Goal: Contribute content: Contribute content

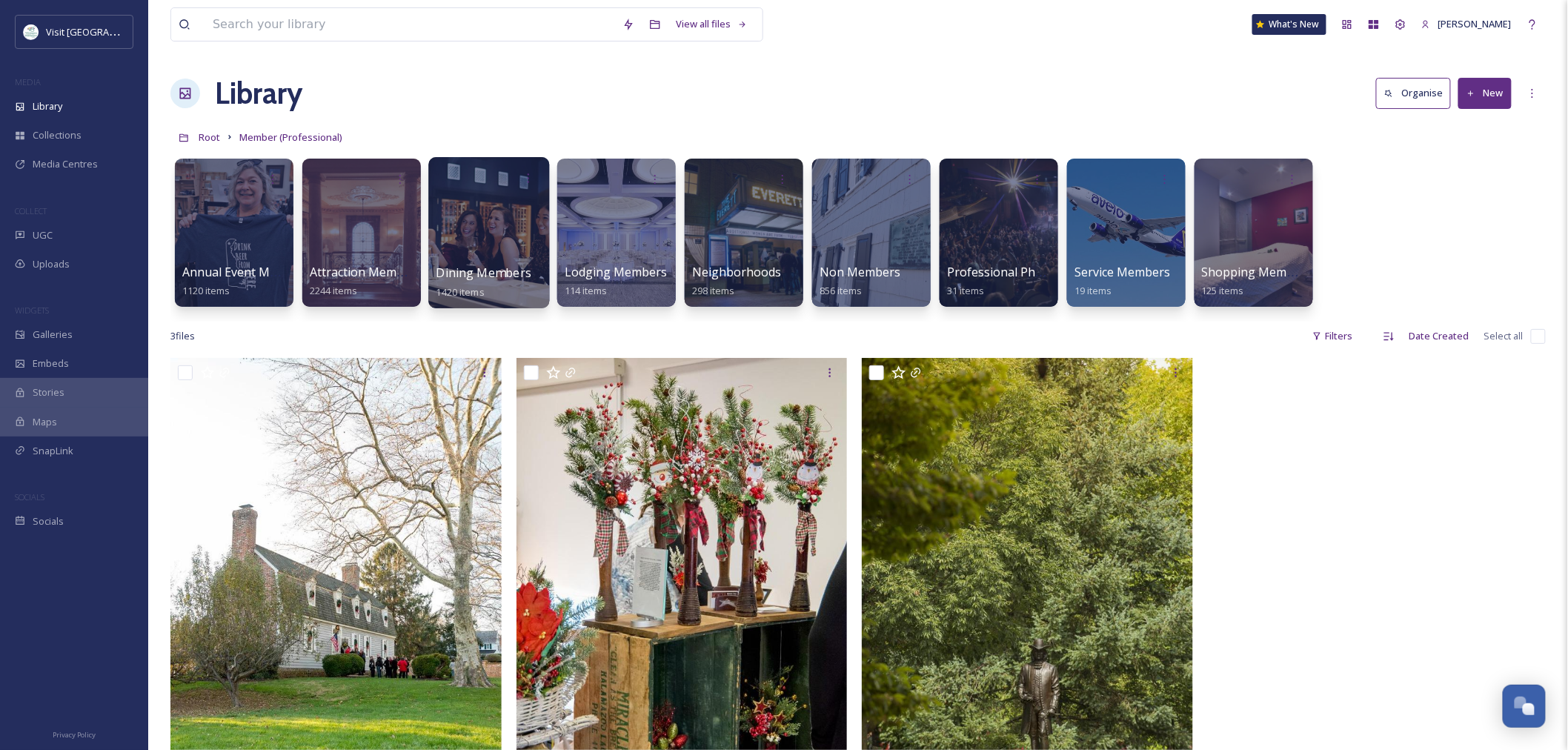
scroll to position [1753, 0]
click at [259, 253] on div at bounding box center [233, 232] width 121 height 151
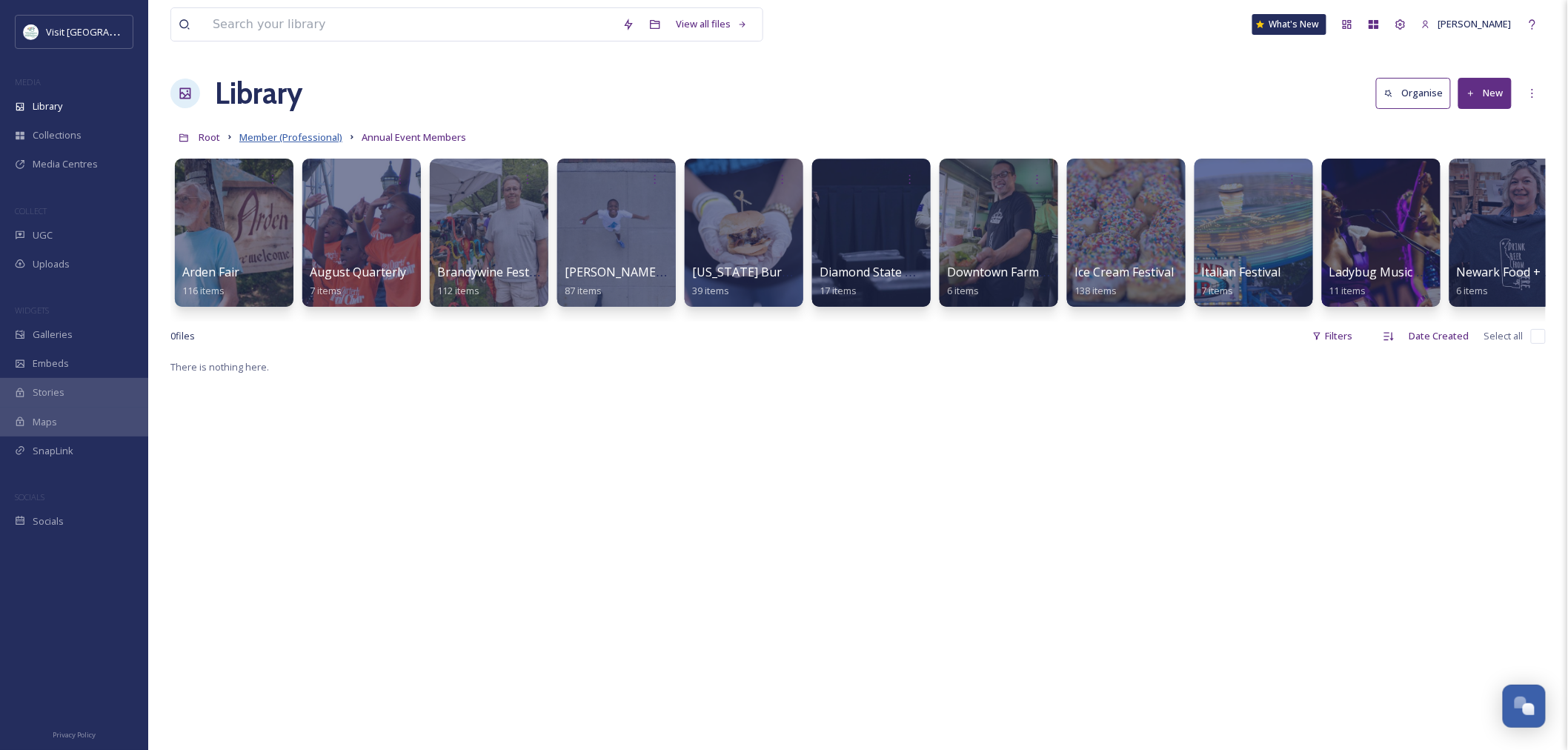
click at [275, 139] on span "Member (Professional)" at bounding box center [290, 137] width 103 height 13
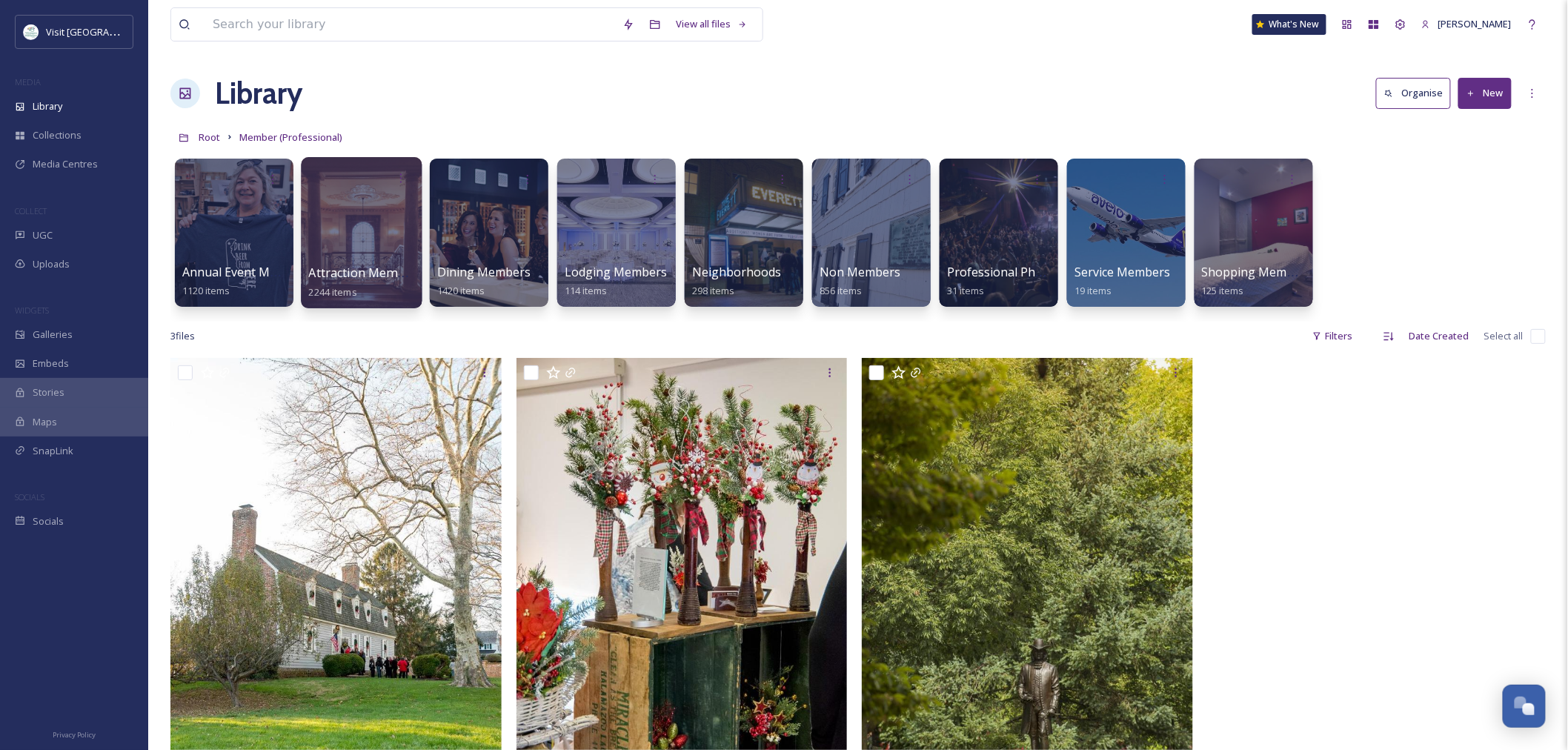
click at [338, 260] on div at bounding box center [361, 232] width 121 height 151
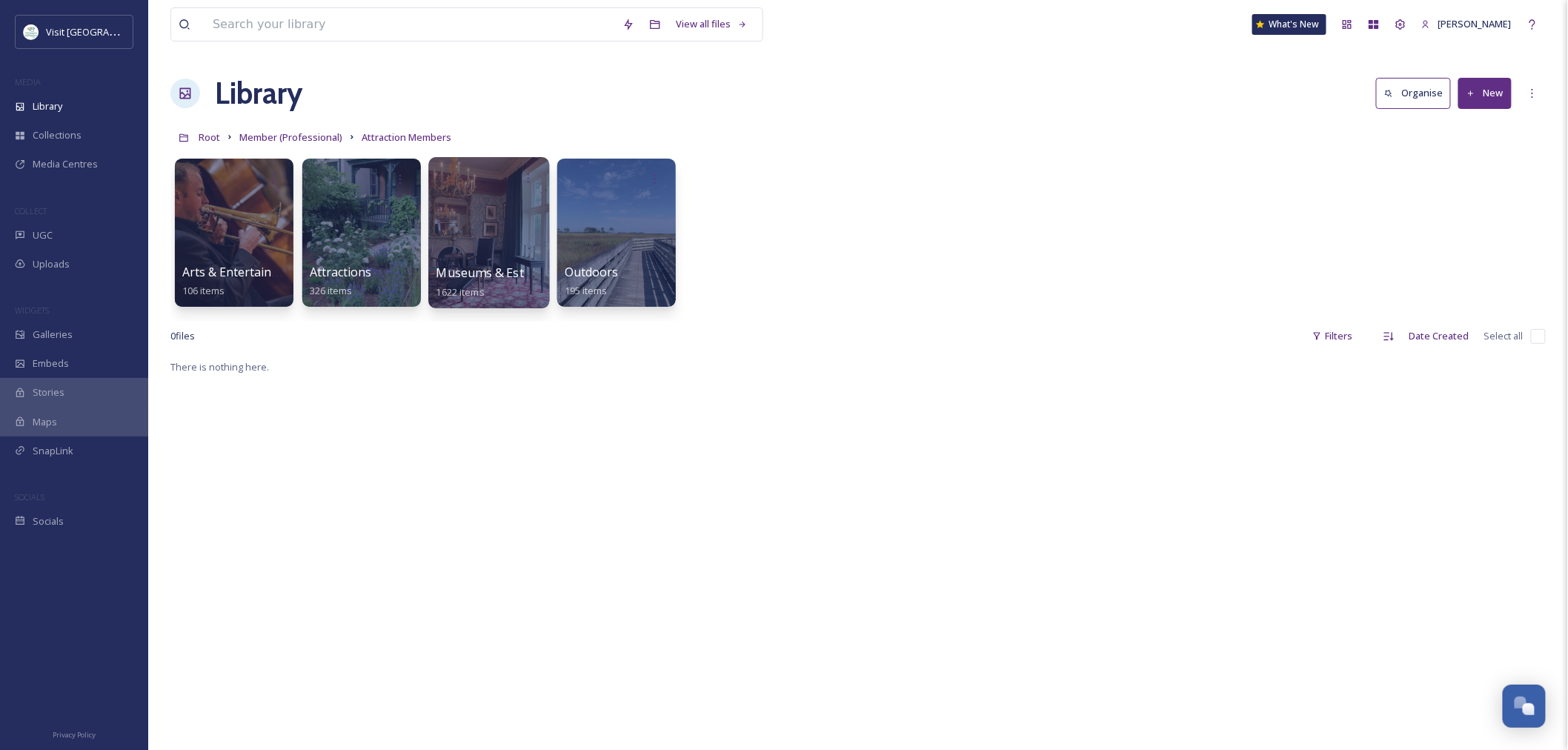
click at [495, 238] on div at bounding box center [488, 232] width 121 height 151
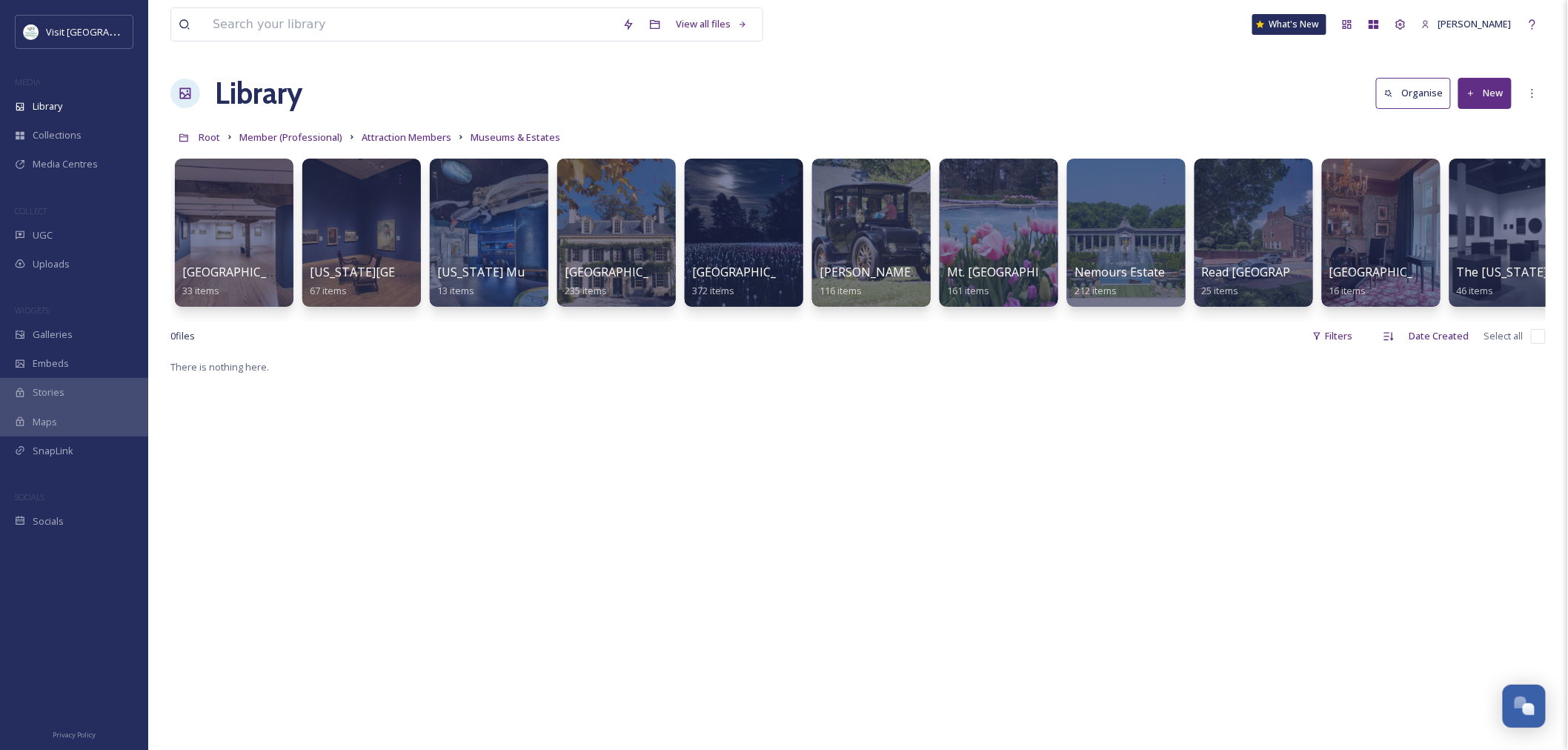
scroll to position [0, 153]
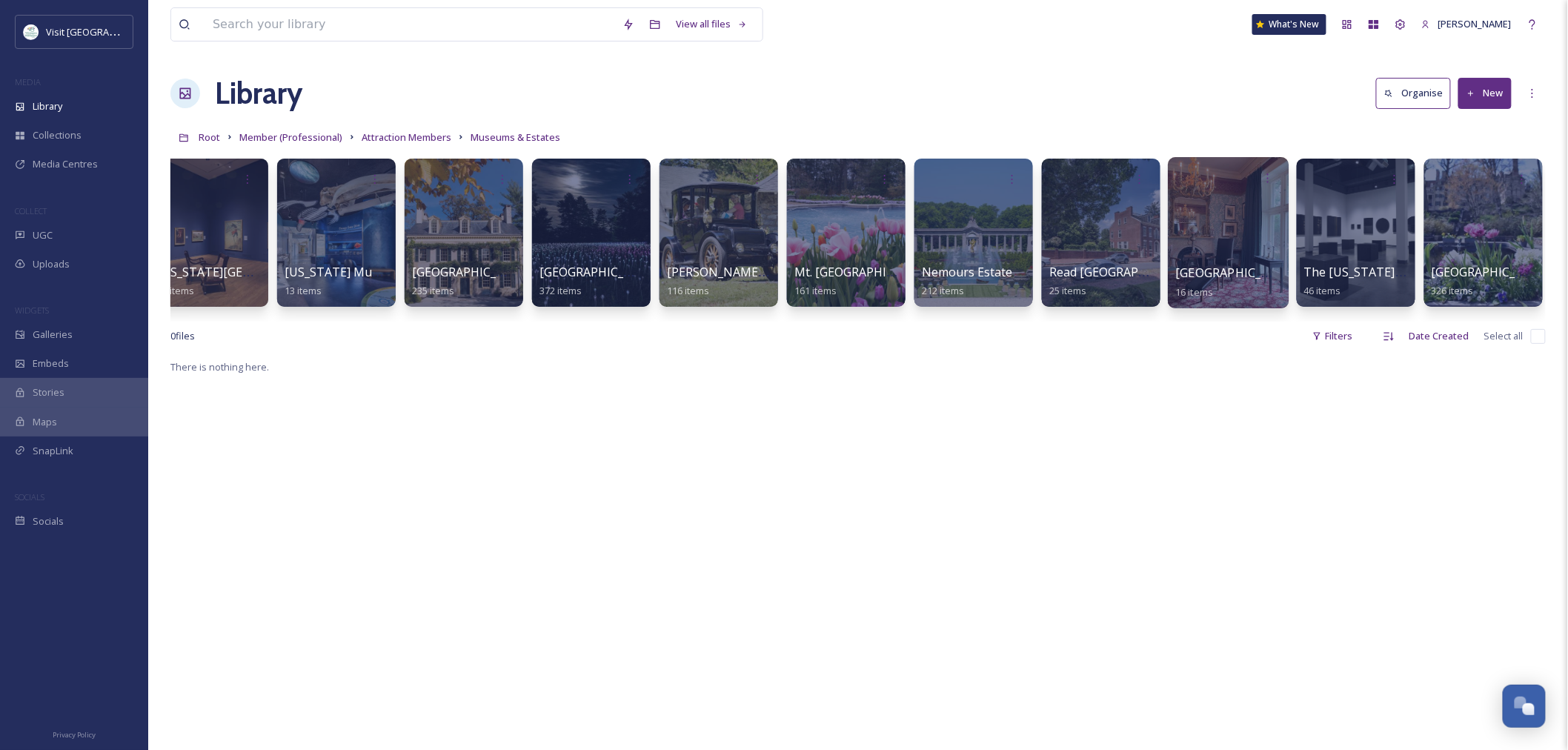
click at [1260, 237] on div at bounding box center [1227, 232] width 121 height 151
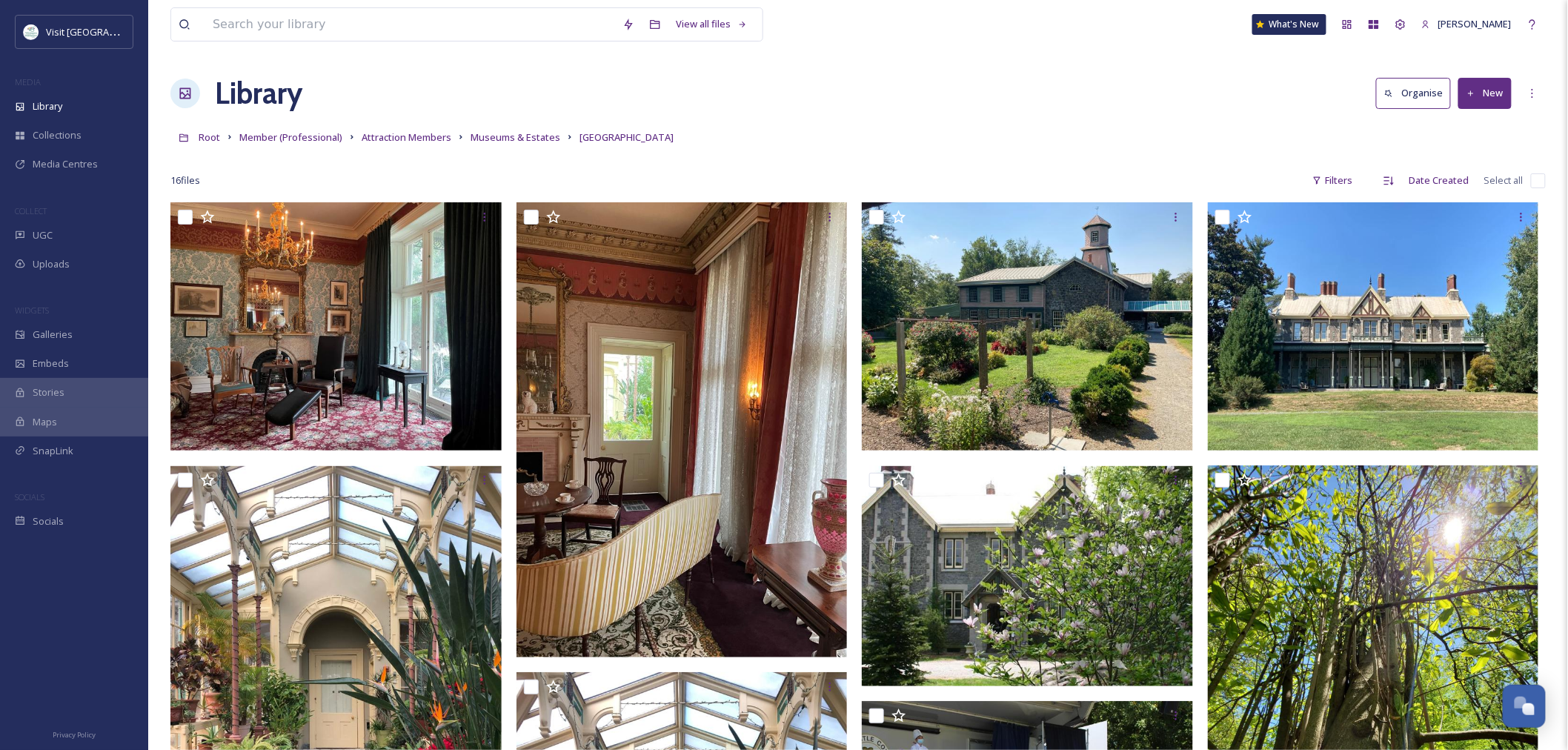
click at [1506, 100] on button "New" at bounding box center [1484, 93] width 53 height 30
click at [1475, 189] on span "Folder" at bounding box center [1467, 185] width 28 height 14
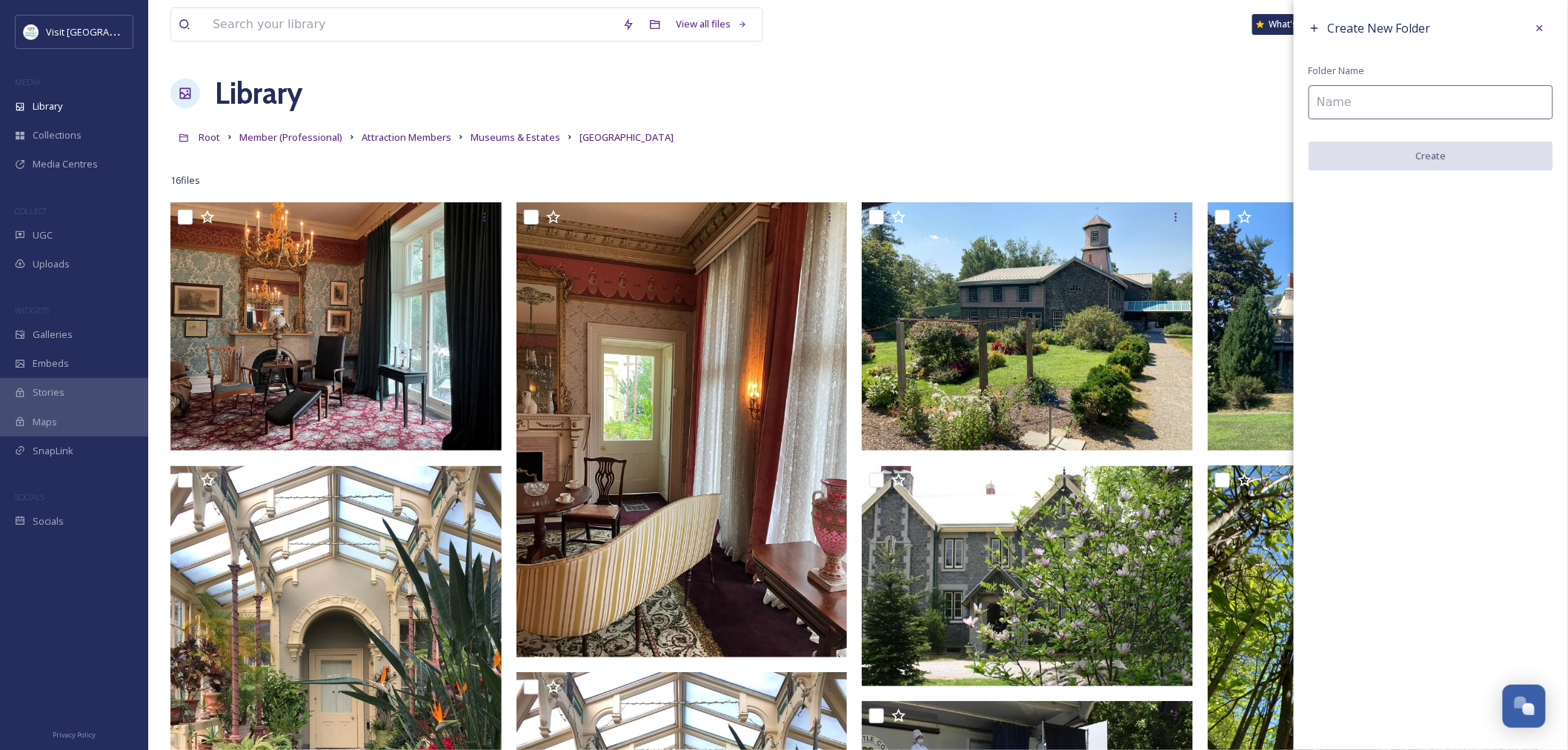
click at [1379, 111] on input at bounding box center [1430, 102] width 244 height 34
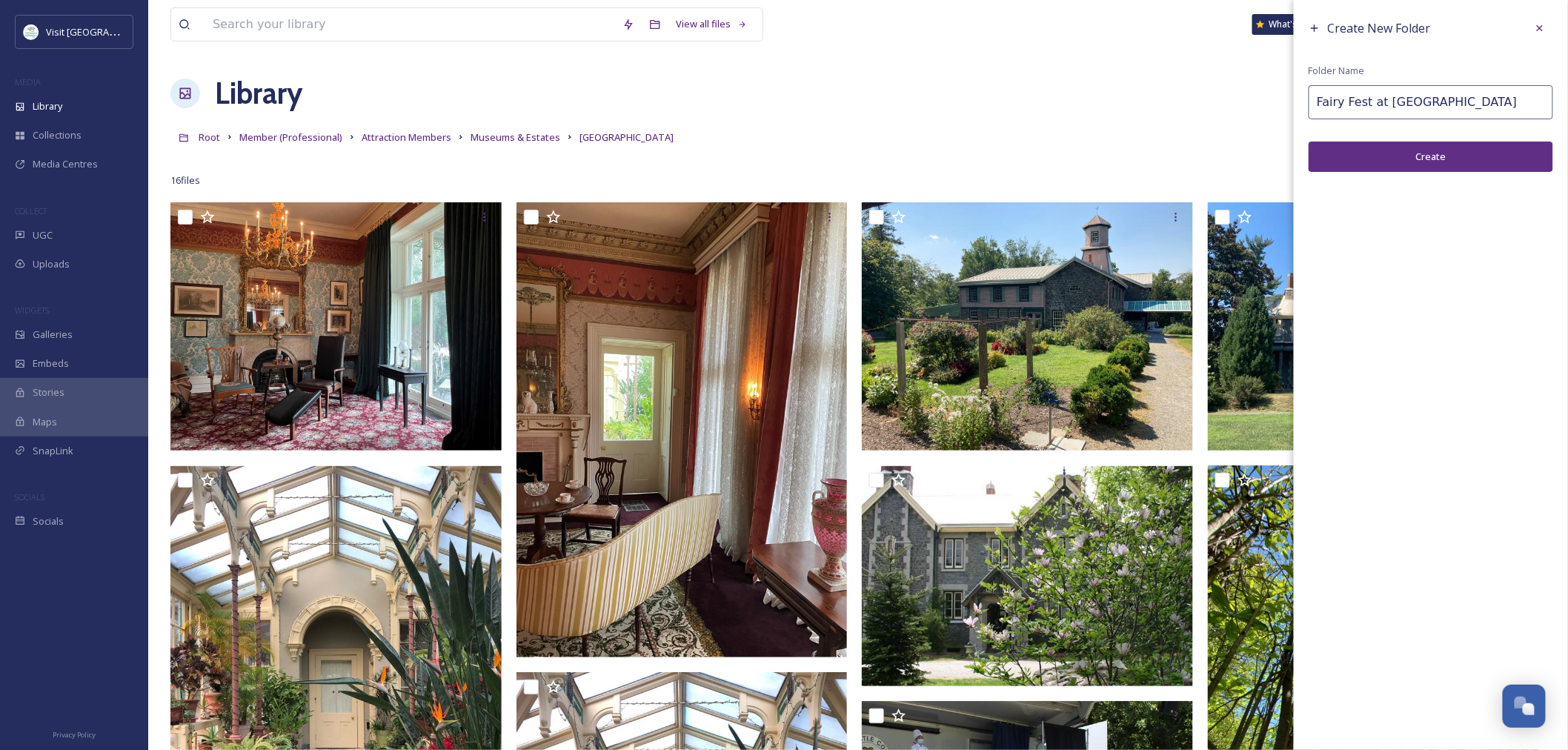
type input "Fairy Fest at [GEOGRAPHIC_DATA]"
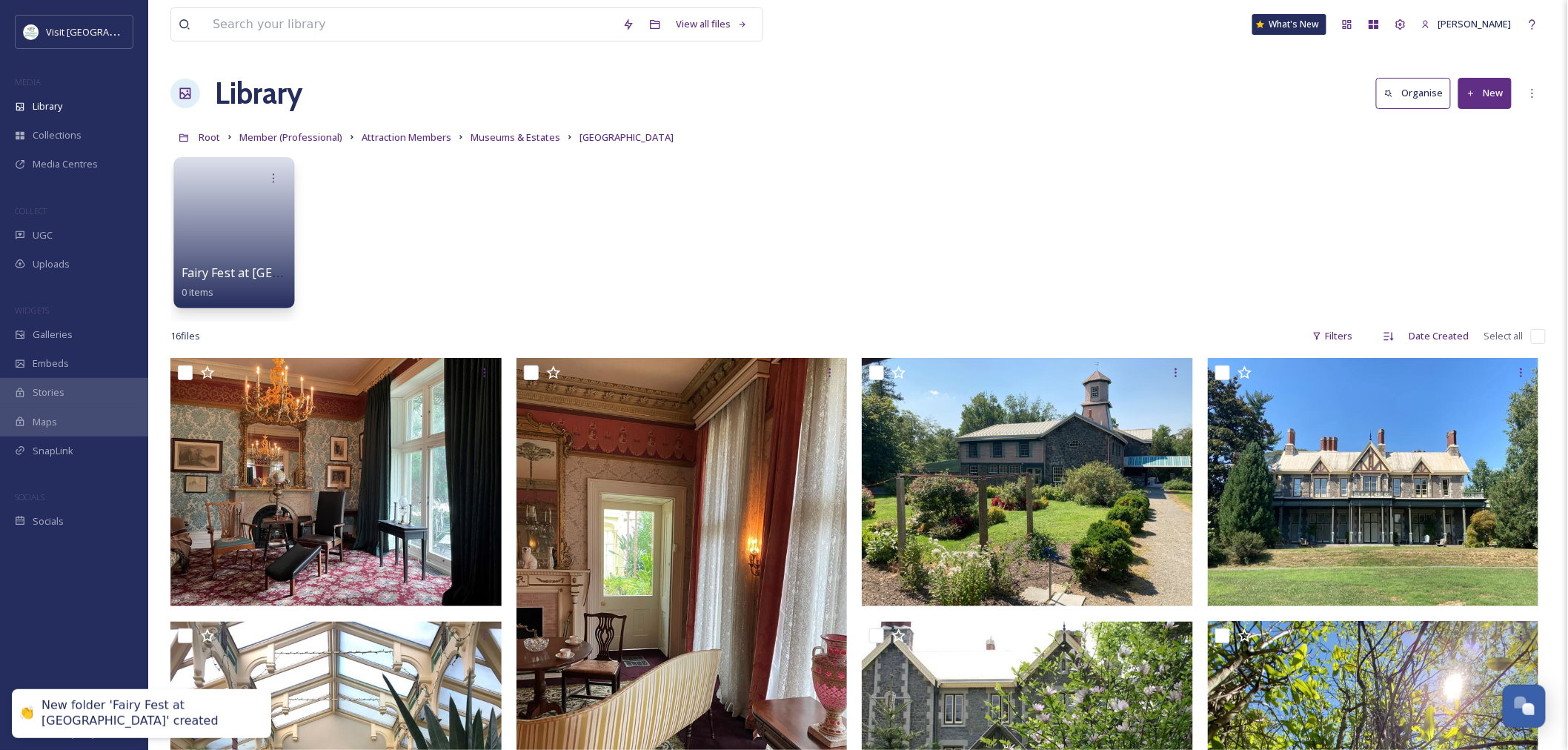
click at [260, 231] on link at bounding box center [235, 227] width 106 height 71
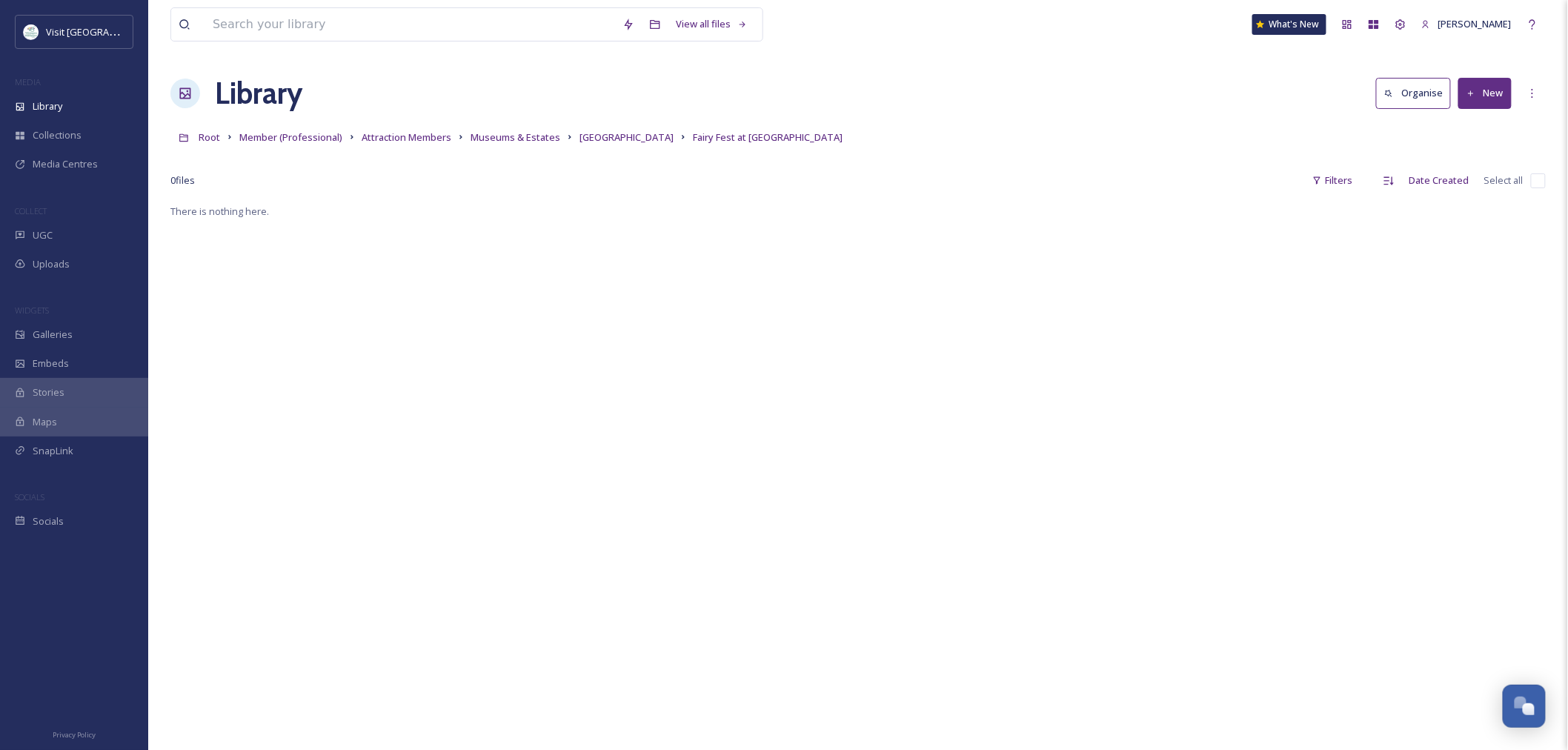
click at [1491, 89] on button "New" at bounding box center [1484, 93] width 53 height 30
click at [1482, 131] on span "File Upload" at bounding box center [1477, 128] width 49 height 14
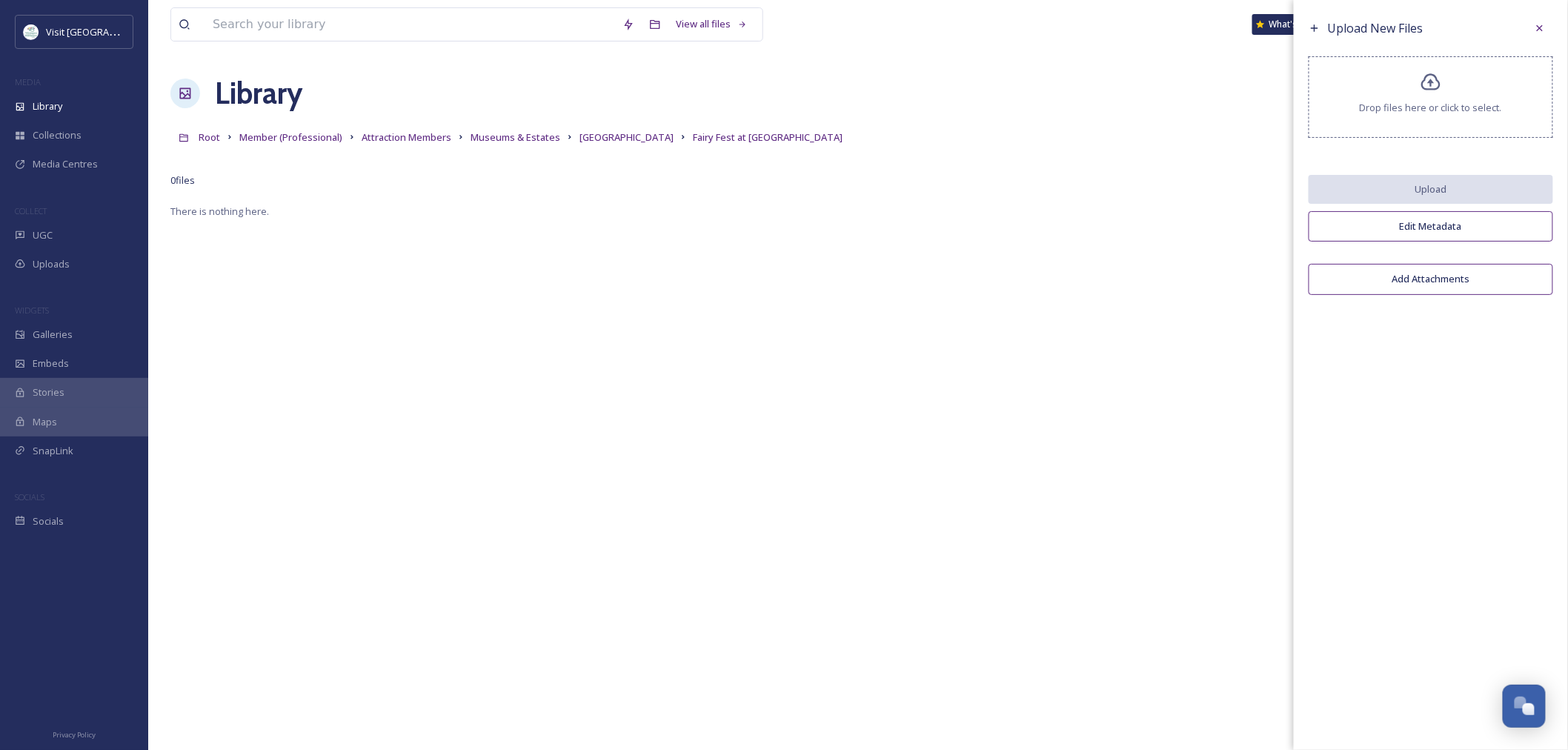
click at [1452, 101] on span "Drop files here or click to select." at bounding box center [1430, 108] width 142 height 14
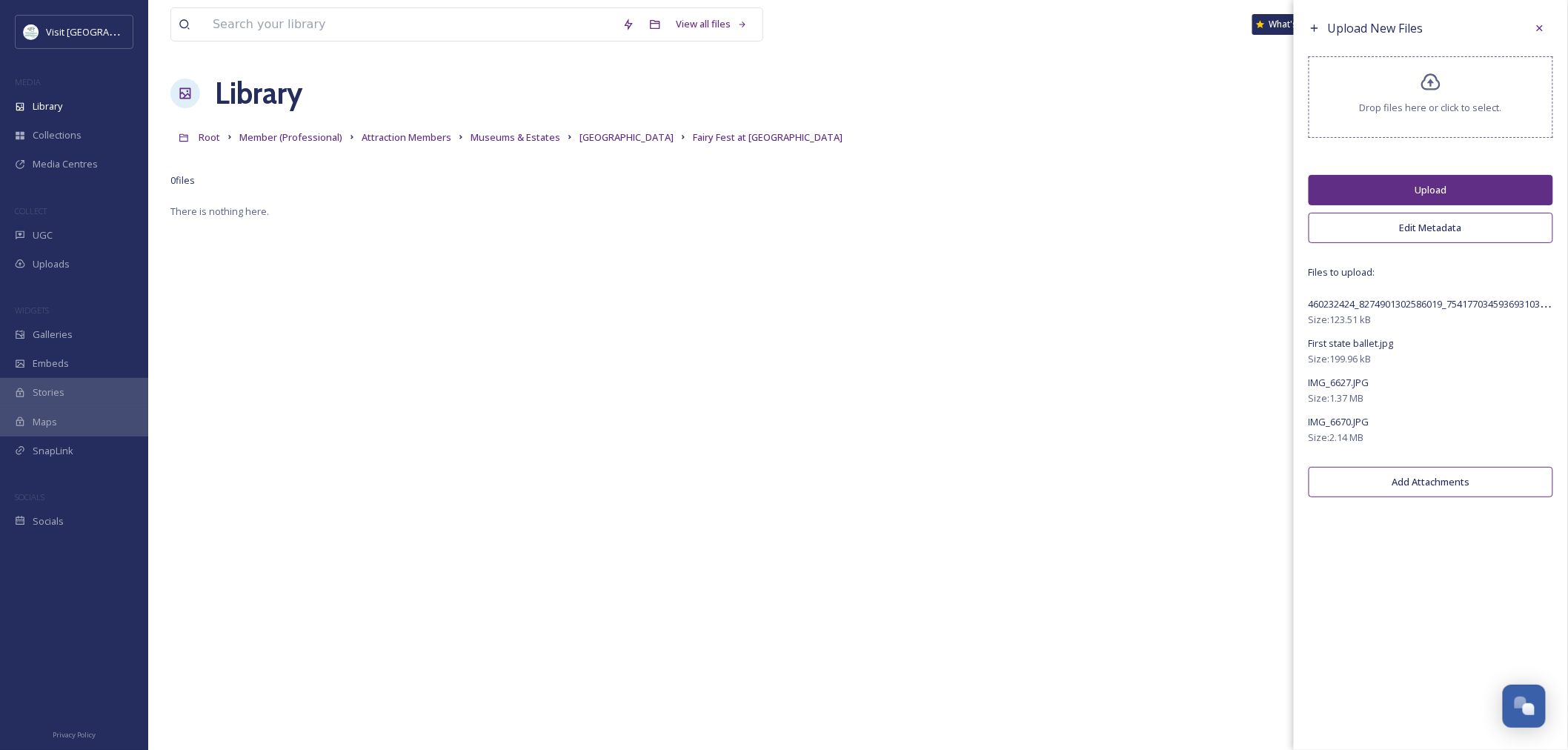
click at [1448, 228] on button "Edit Metadata" at bounding box center [1430, 228] width 244 height 30
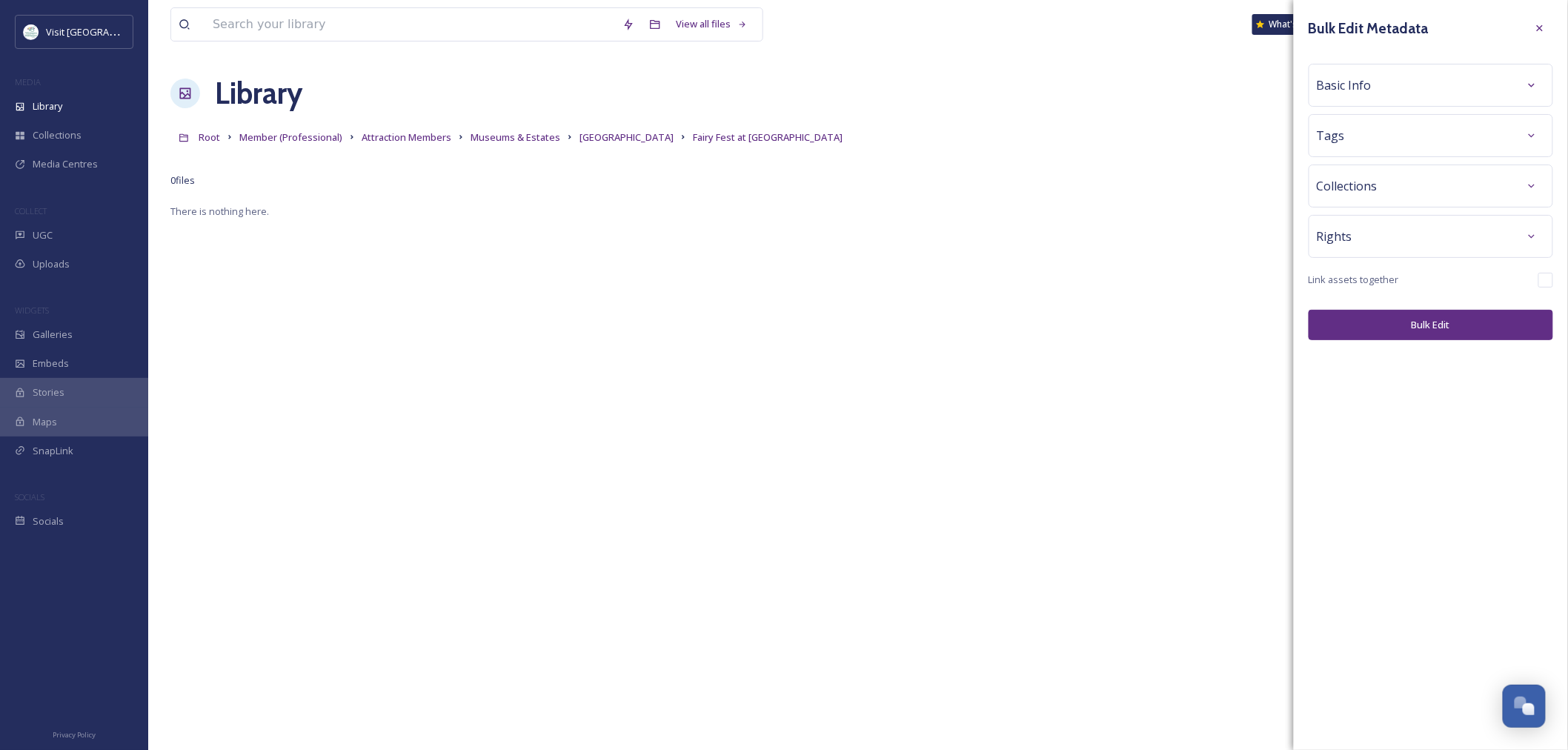
click at [1443, 224] on div "Rights" at bounding box center [1430, 236] width 229 height 26
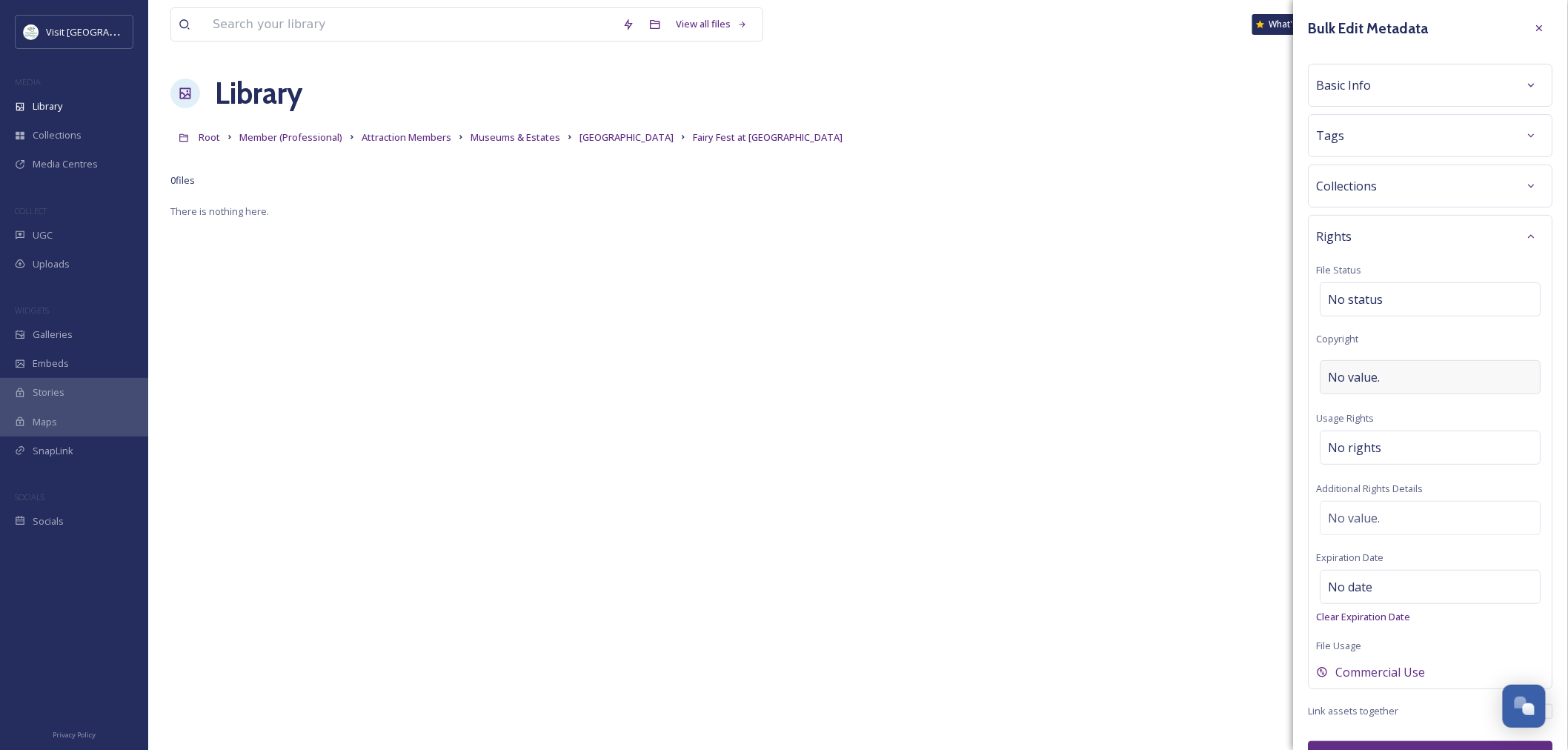
click at [1388, 367] on div "No value." at bounding box center [1430, 377] width 221 height 34
type input "C"
type input "New Castle Happenings"
click at [1360, 377] on span "©New Castle Happenings" at bounding box center [1399, 377] width 144 height 18
click at [1360, 377] on input "New Castle Happenings" at bounding box center [1430, 377] width 229 height 34
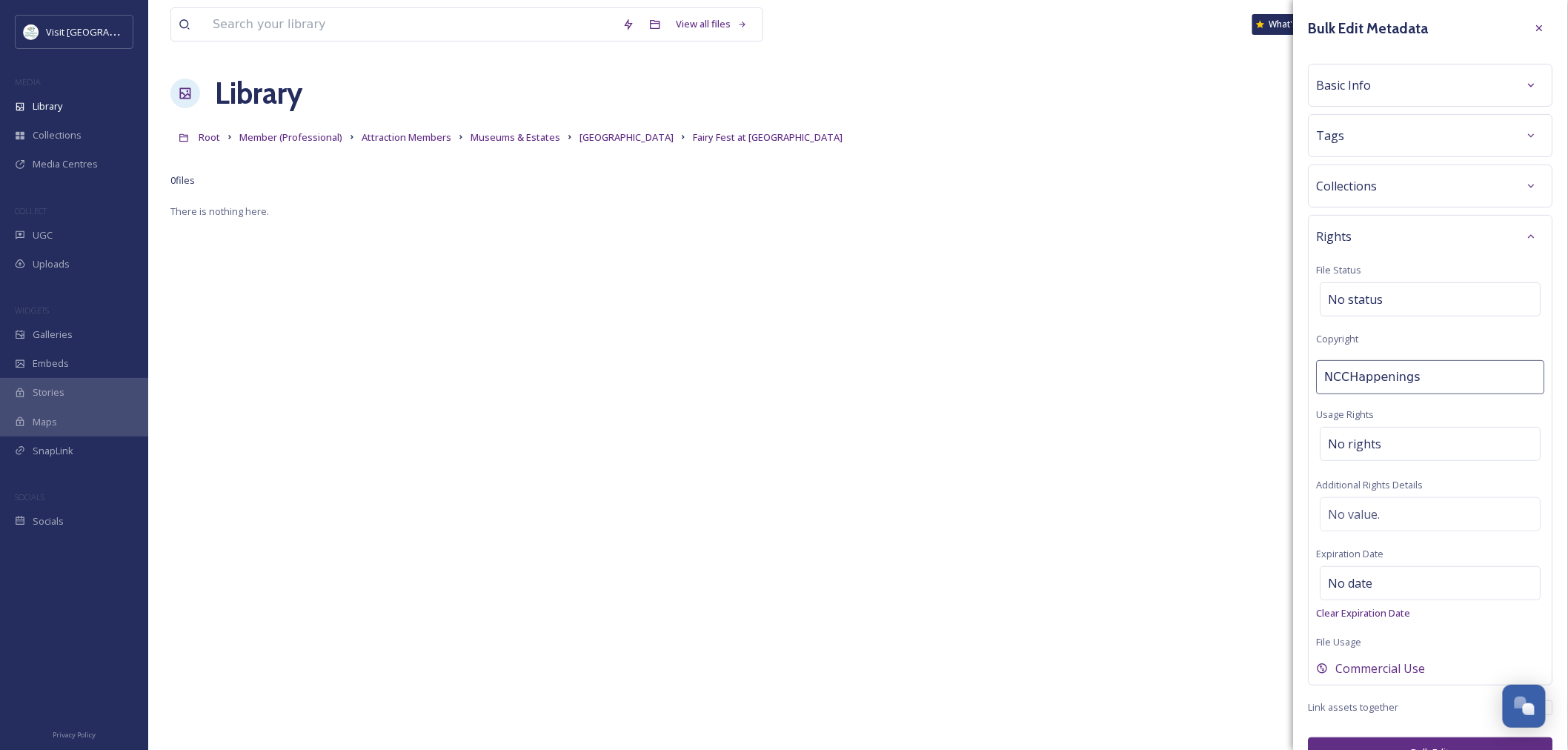
type input "NCC Happenings"
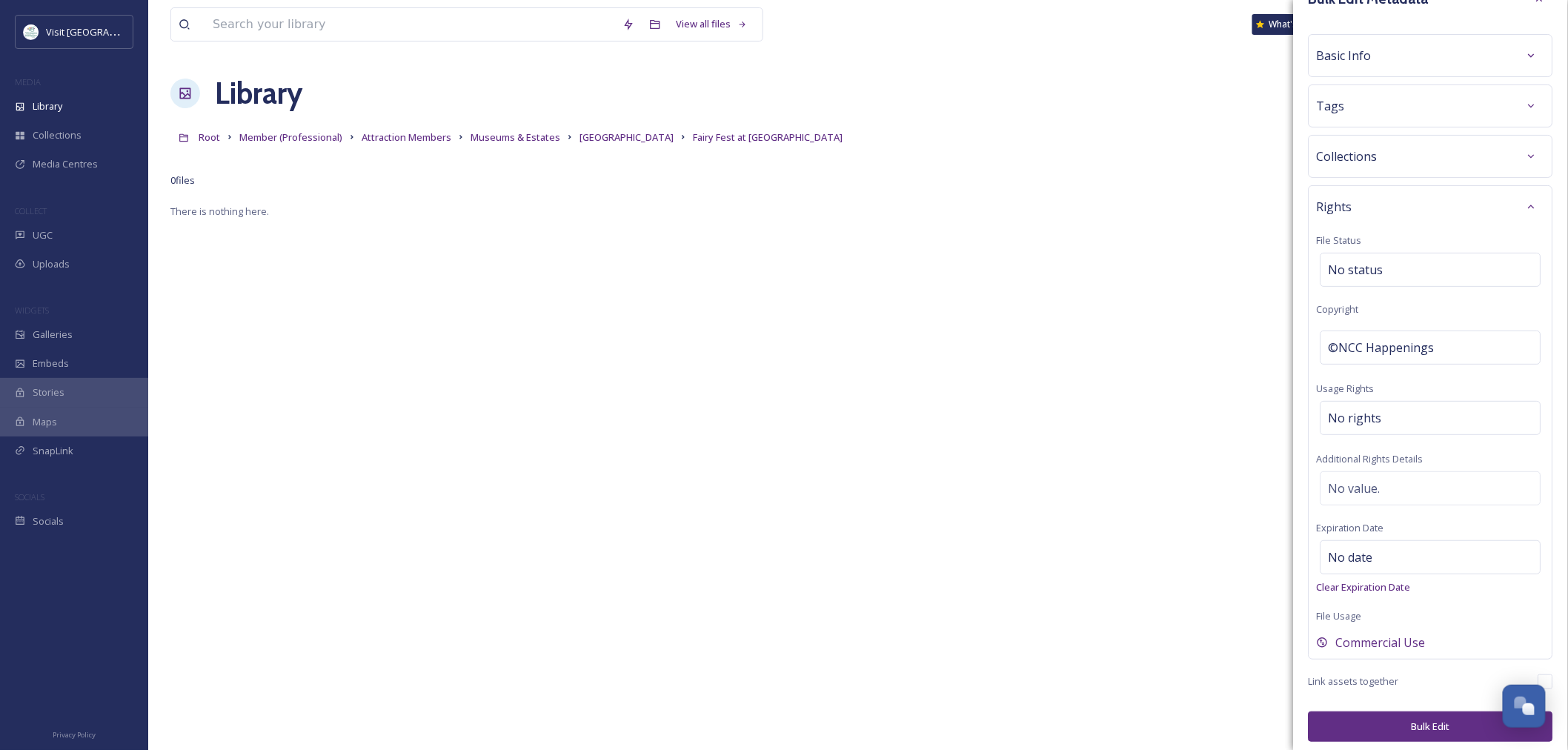
scroll to position [38, 0]
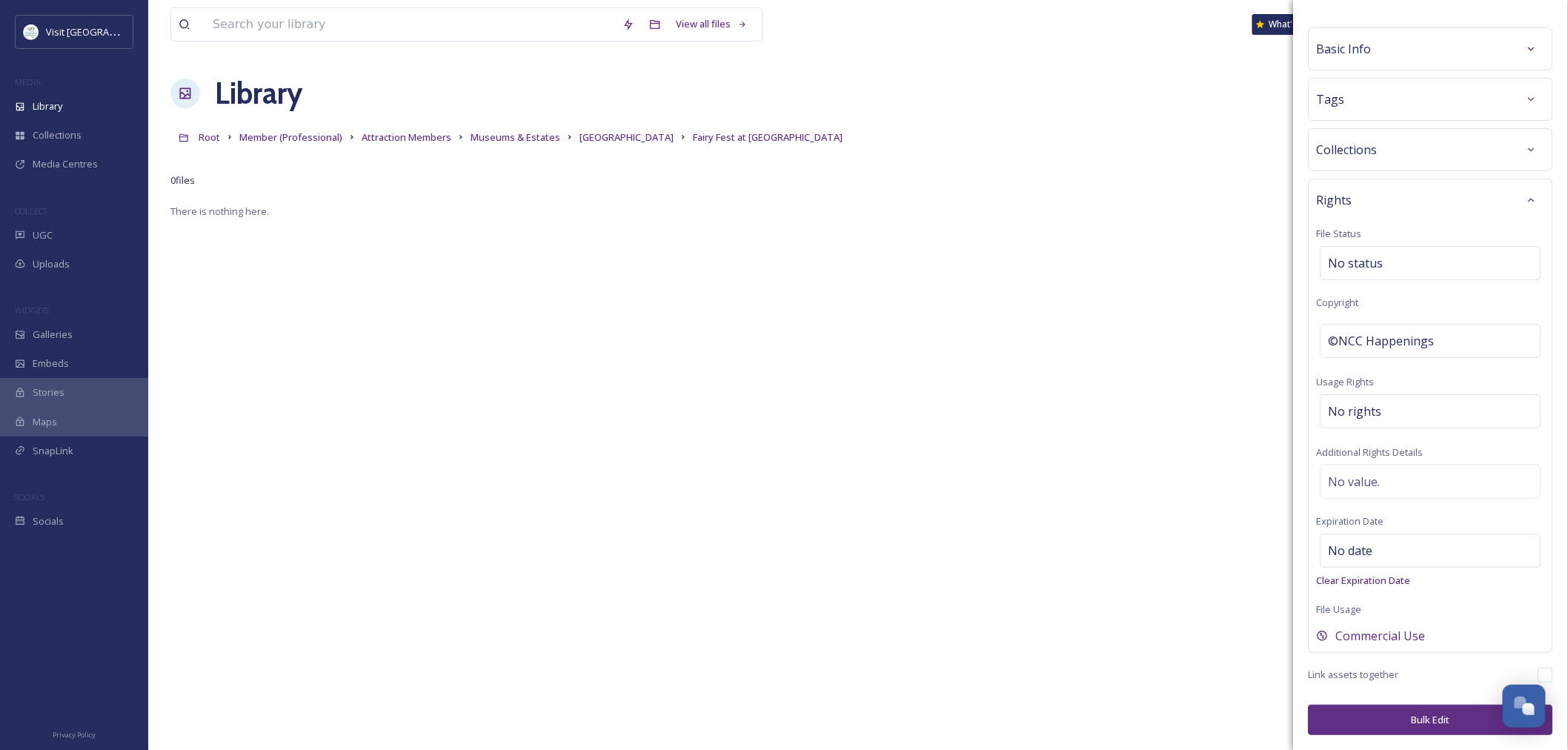
click at [1353, 716] on button "Bulk Edit" at bounding box center [1430, 719] width 244 height 30
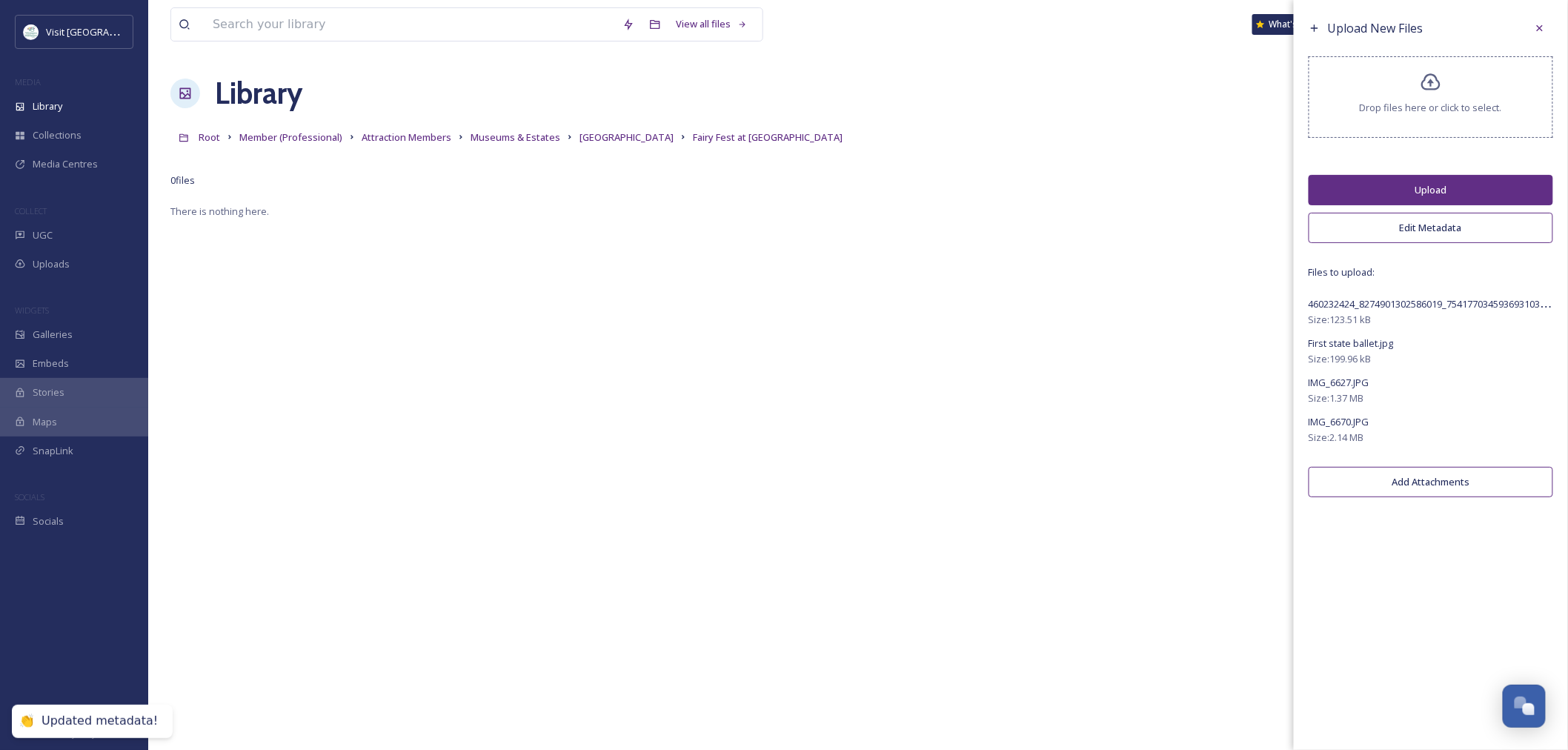
click at [1391, 189] on button "Upload" at bounding box center [1430, 190] width 244 height 30
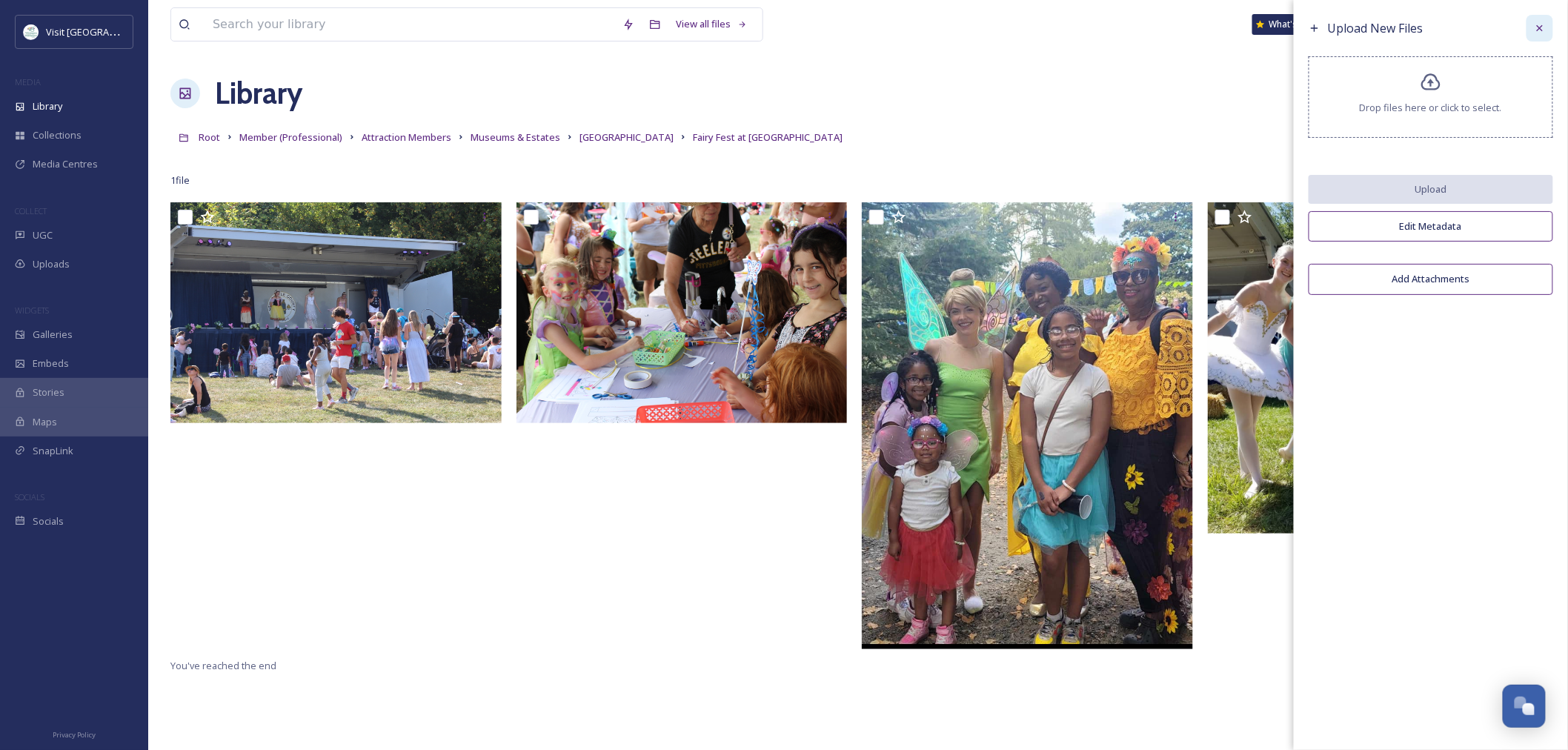
click at [1544, 27] on icon at bounding box center [1539, 27] width 11 height 11
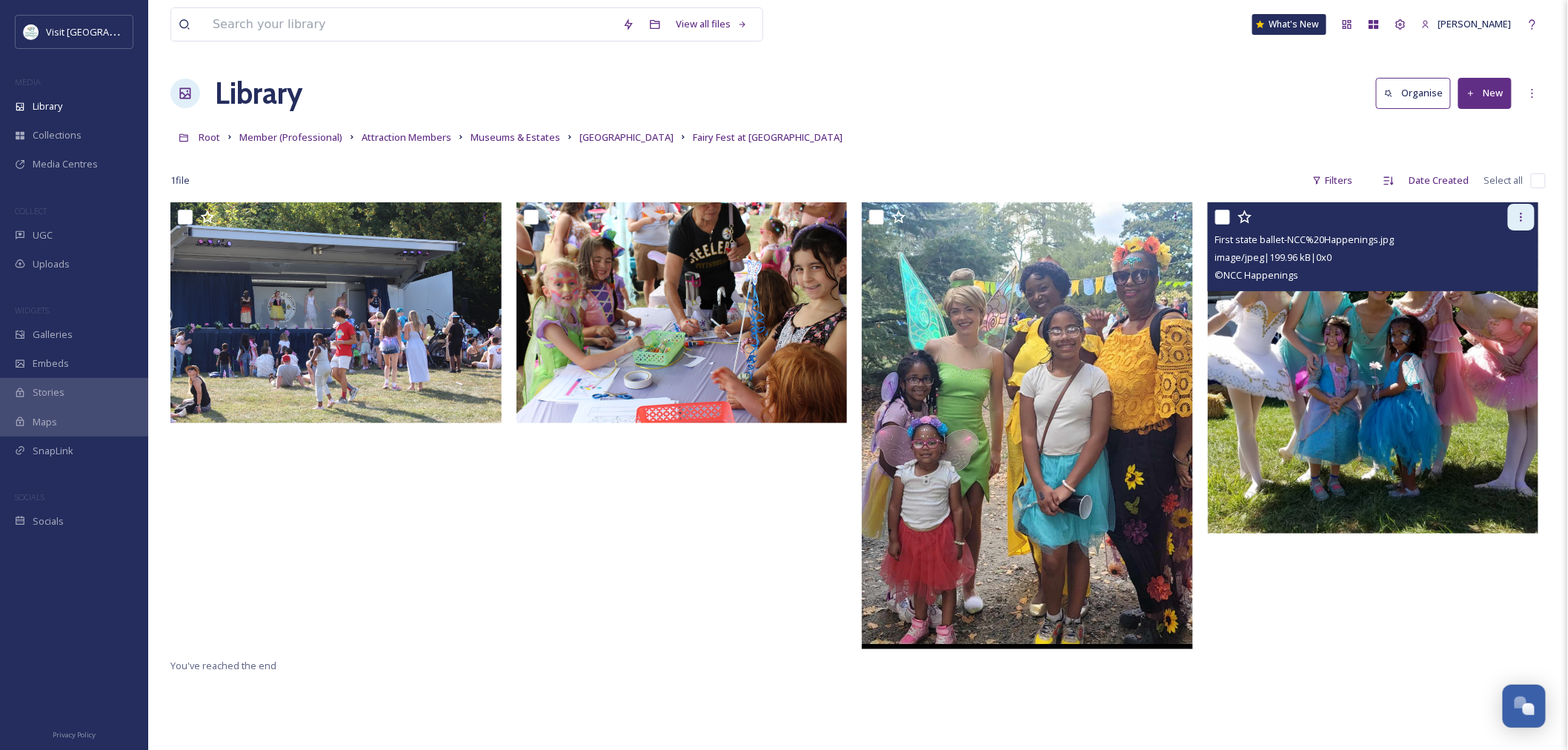
click at [1516, 214] on icon at bounding box center [1520, 216] width 11 height 11
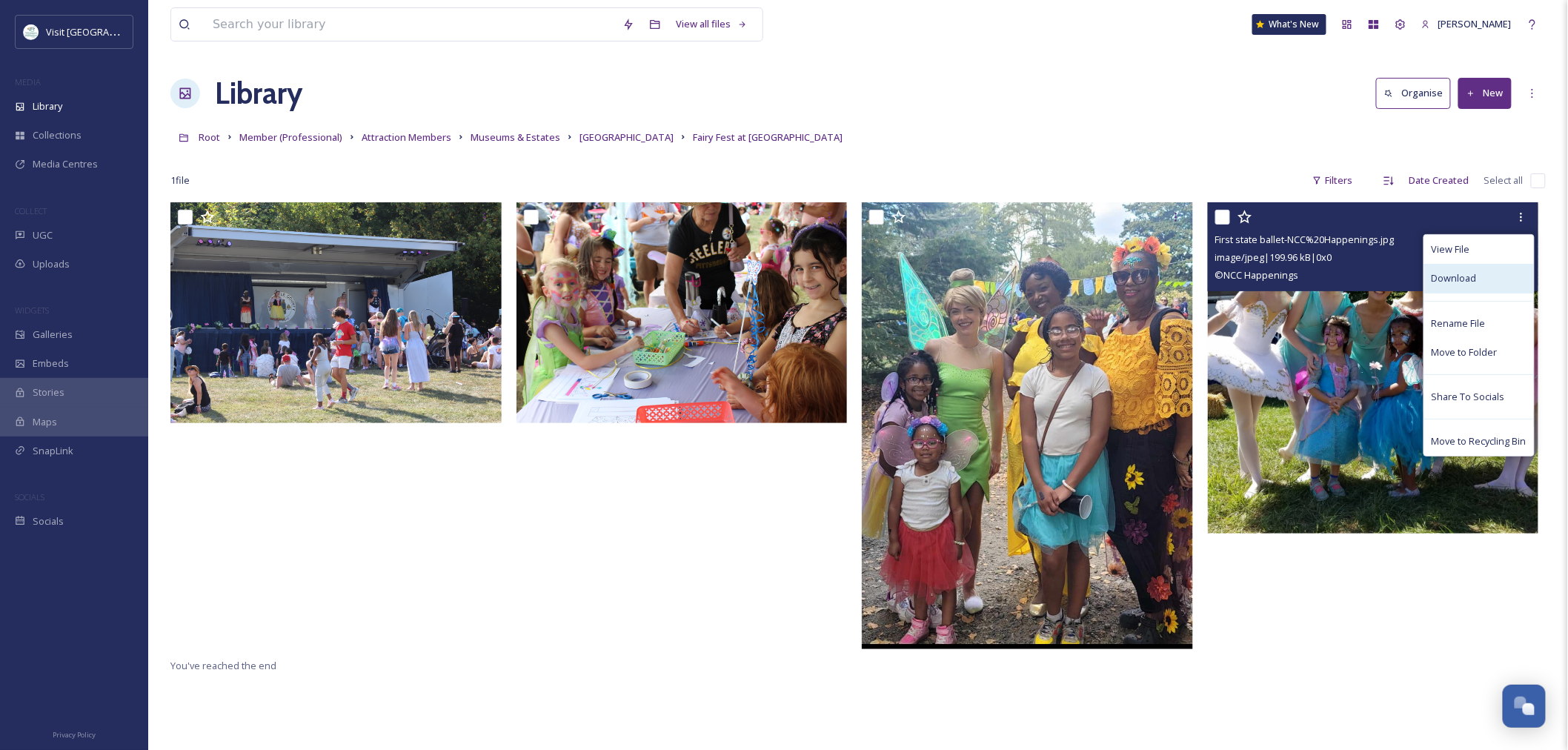
click at [1471, 284] on span "Download" at bounding box center [1453, 278] width 45 height 14
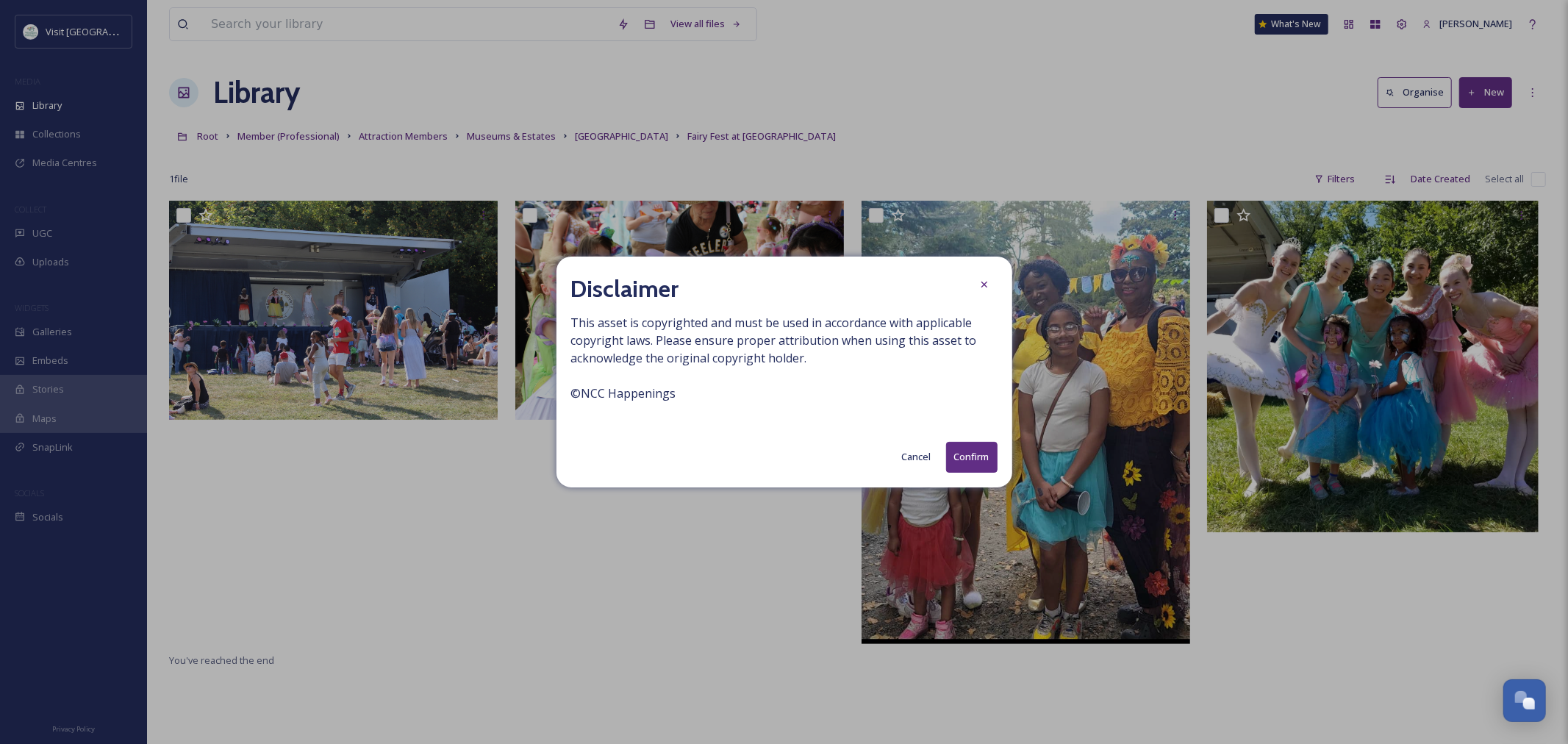
click at [907, 456] on button "Cancel" at bounding box center [917, 456] width 44 height 29
